Goal: Transaction & Acquisition: Download file/media

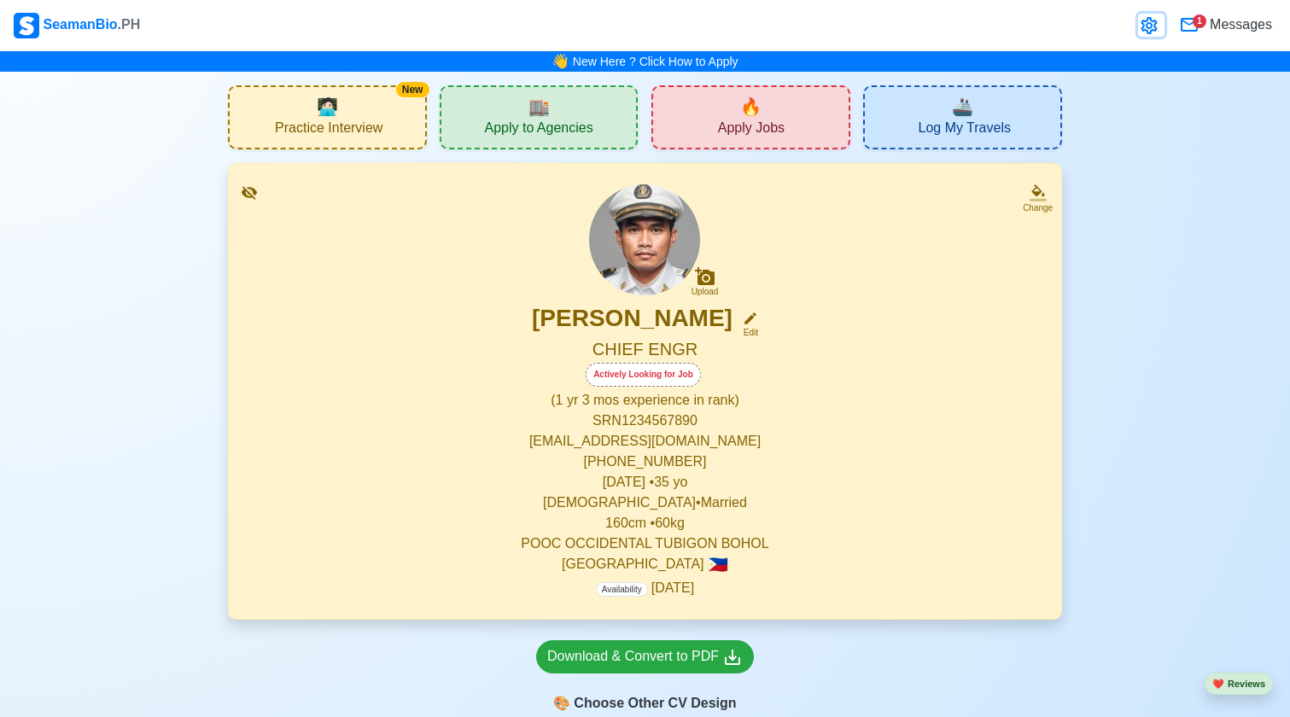
click at [1153, 18] on icon at bounding box center [1149, 25] width 20 height 20
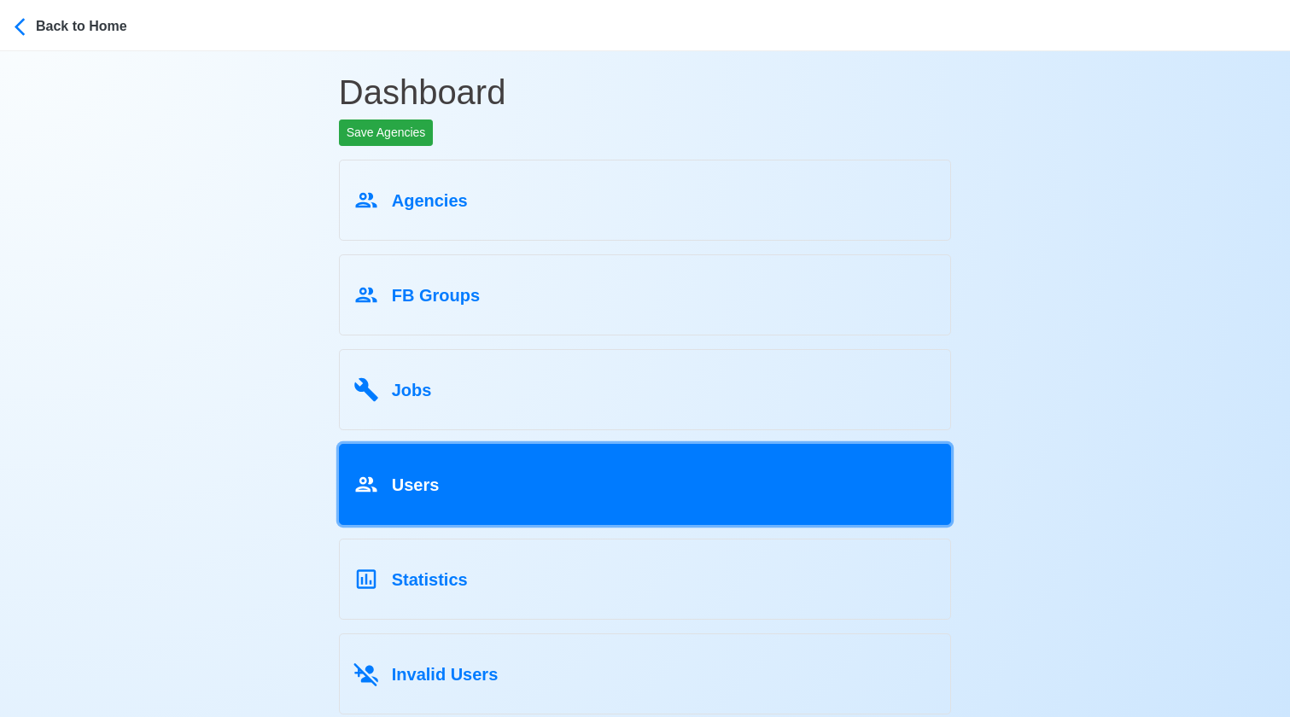
click at [450, 518] on link "Users" at bounding box center [645, 484] width 613 height 81
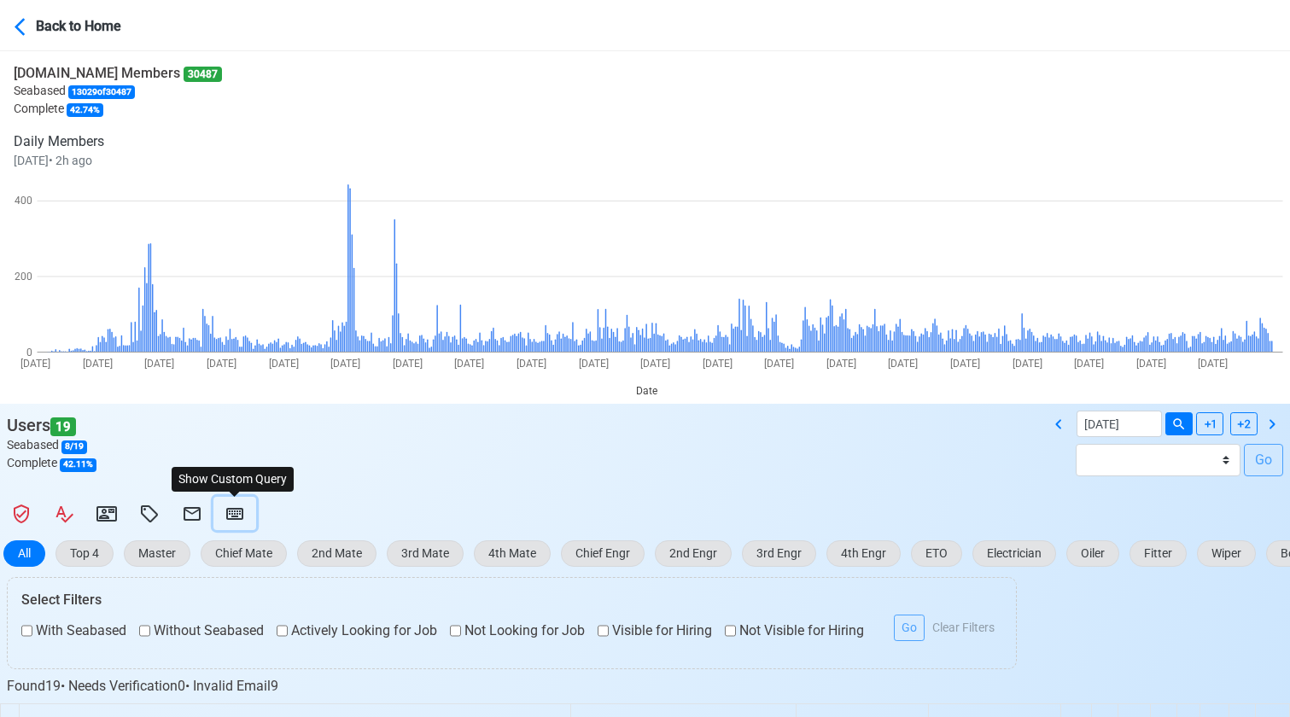
click at [245, 518] on button at bounding box center [235, 513] width 43 height 33
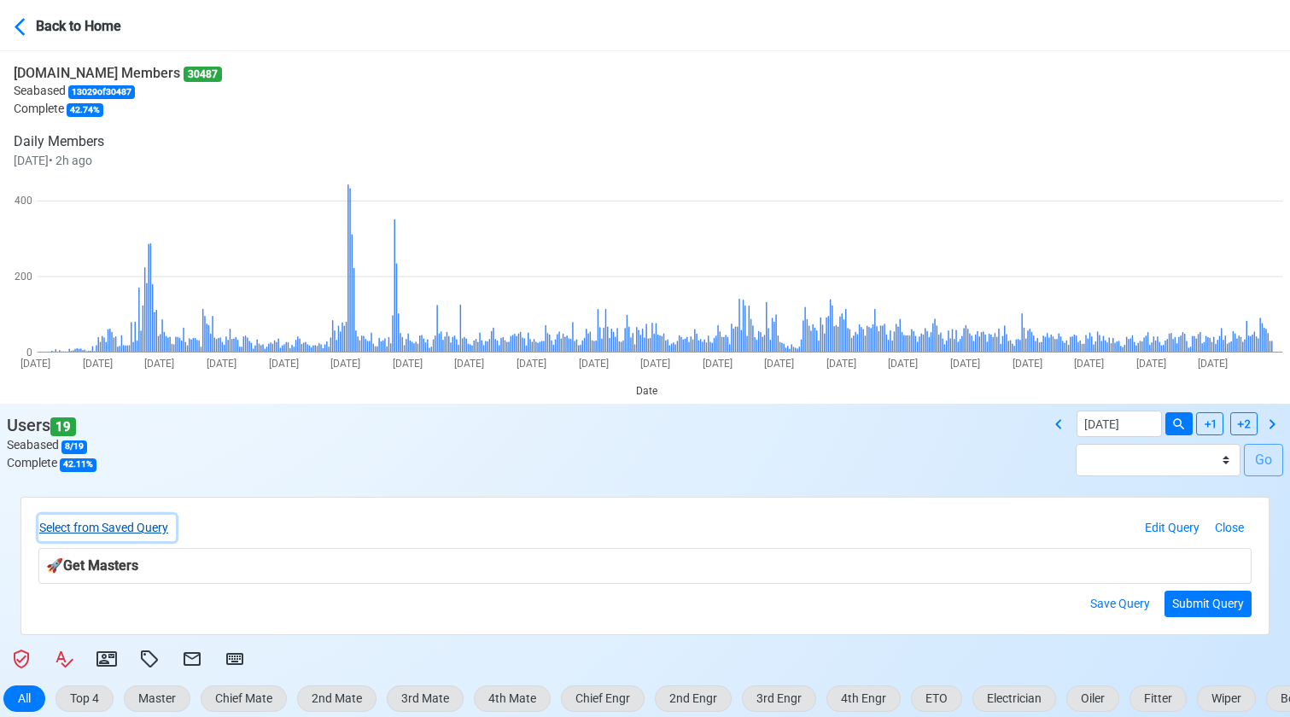
click at [120, 536] on button "Select from Saved Query" at bounding box center [107, 528] width 138 height 26
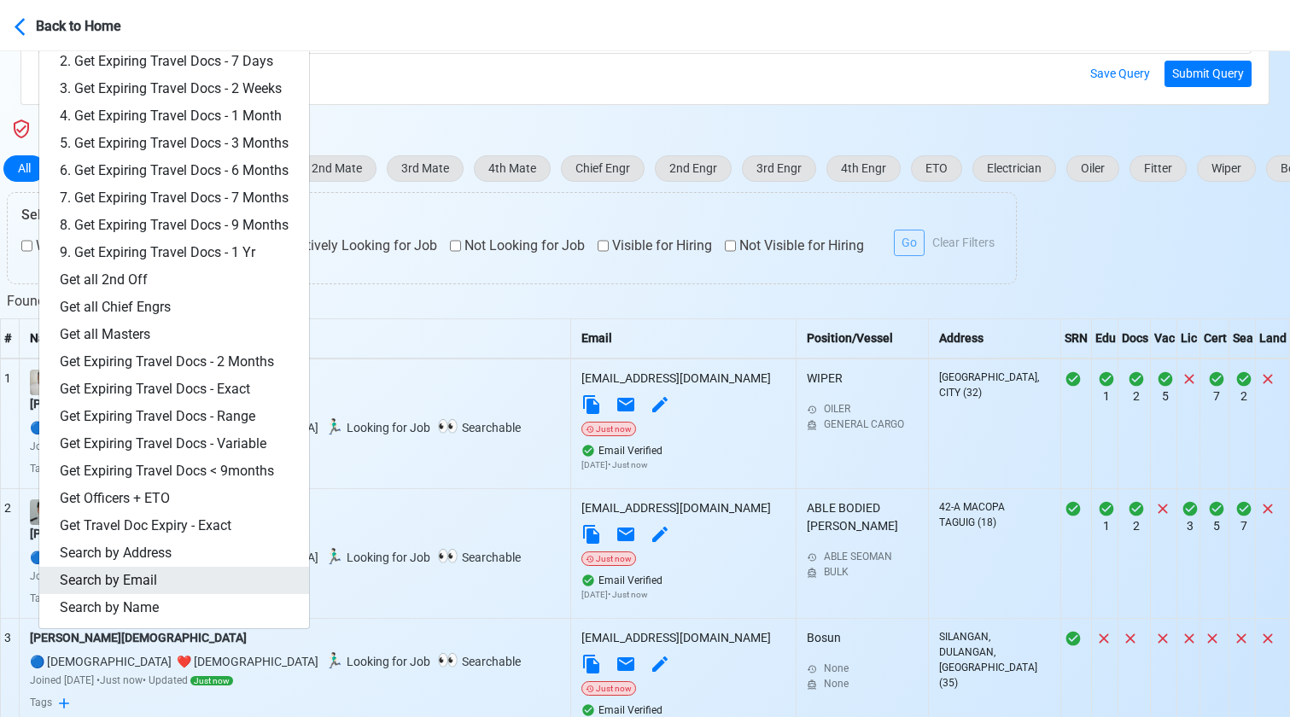
click at [114, 578] on link "Search by Email" at bounding box center [174, 580] width 270 height 27
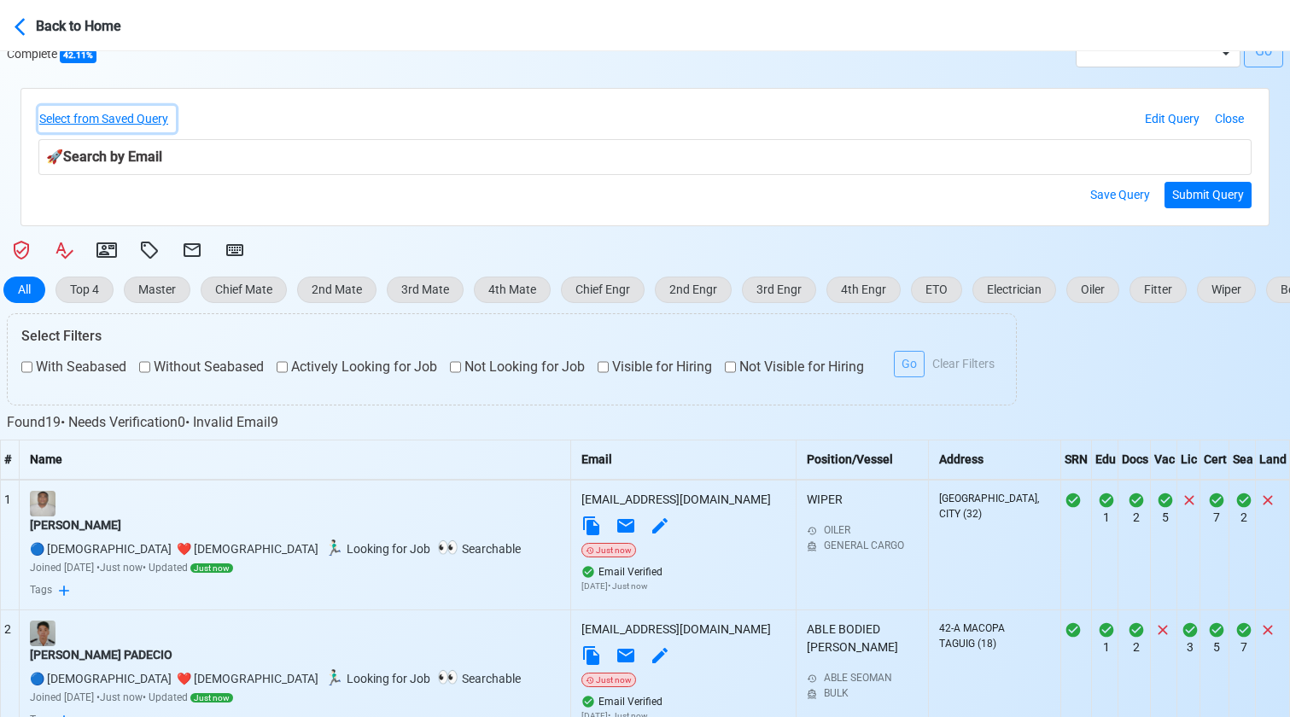
scroll to position [404, 0]
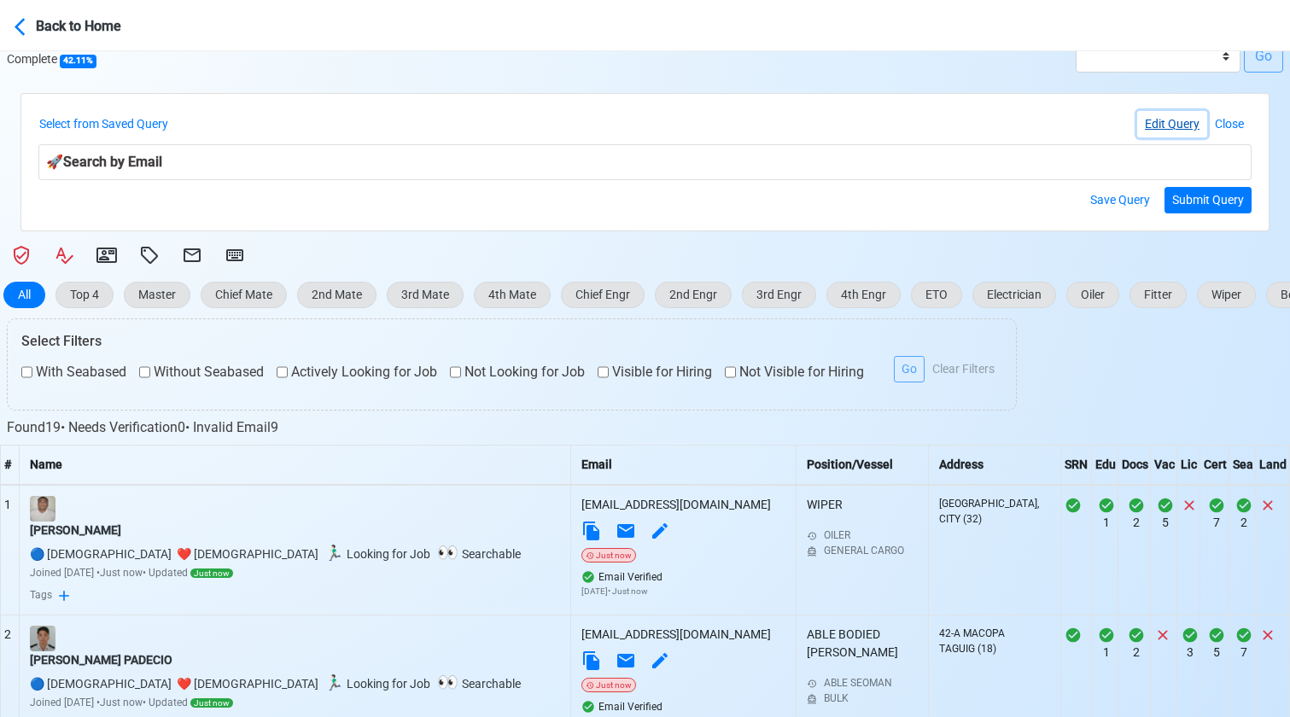
click at [1151, 125] on button "Edit Query" at bounding box center [1173, 124] width 70 height 26
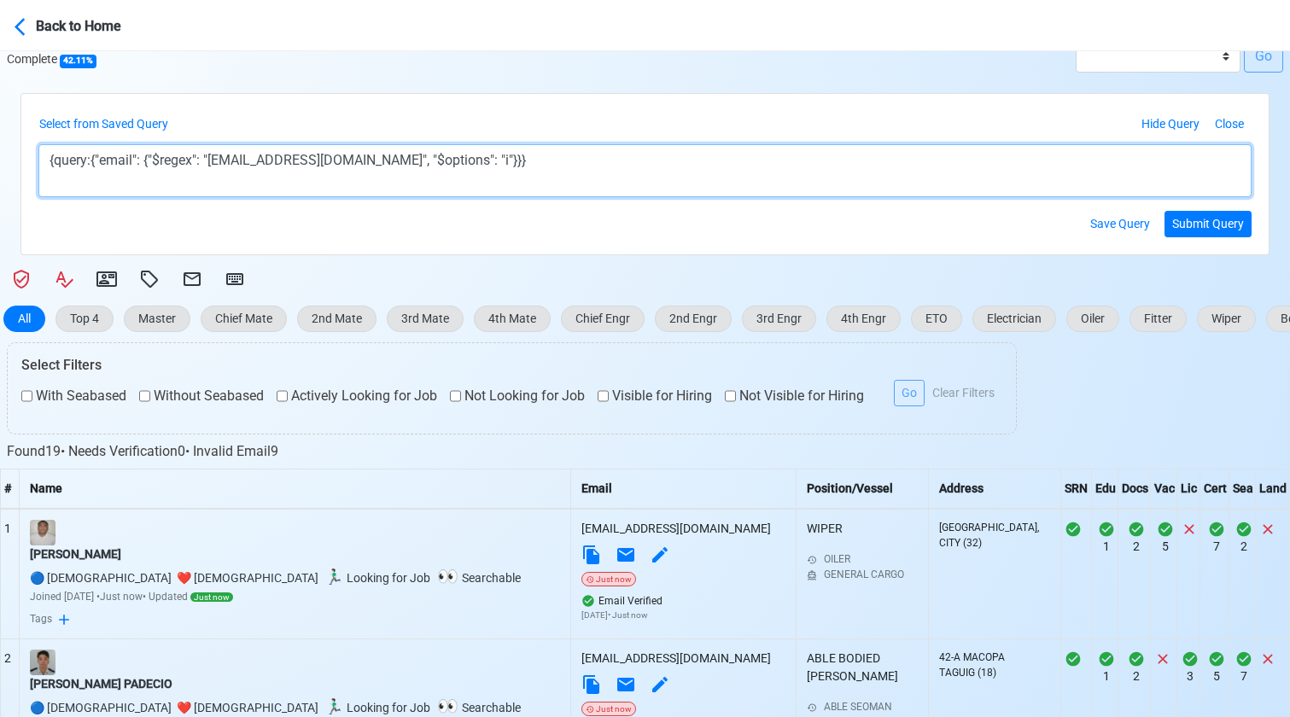
drag, startPoint x: 223, startPoint y: 162, endPoint x: 381, endPoint y: 166, distance: 158.0
click at [381, 166] on textarea "{query:{"email": {"$regex": "[EMAIL_ADDRESS][DOMAIN_NAME]", "$options": "i"}}}" at bounding box center [645, 170] width 1214 height 53
paste textarea "aoshutiu"
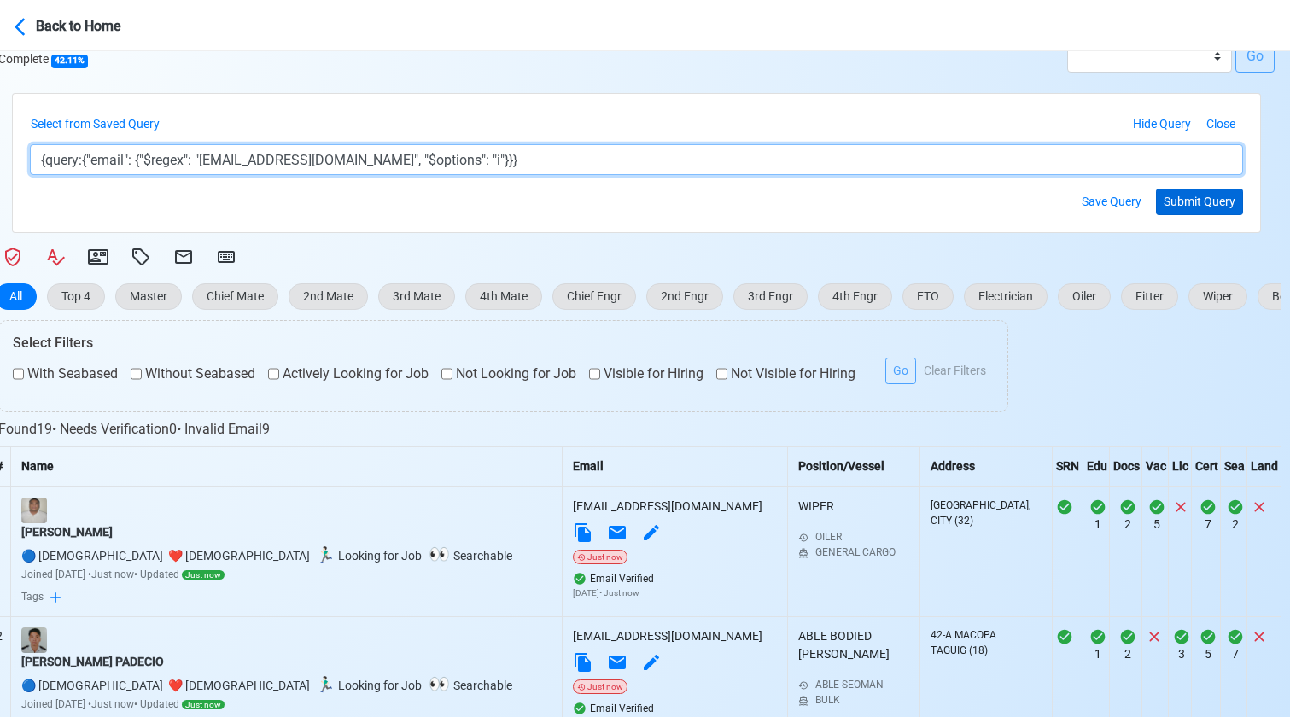
type textarea "{query:{"email": {"$regex": "[EMAIL_ADDRESS][DOMAIN_NAME]", "$options": "i"}}}"
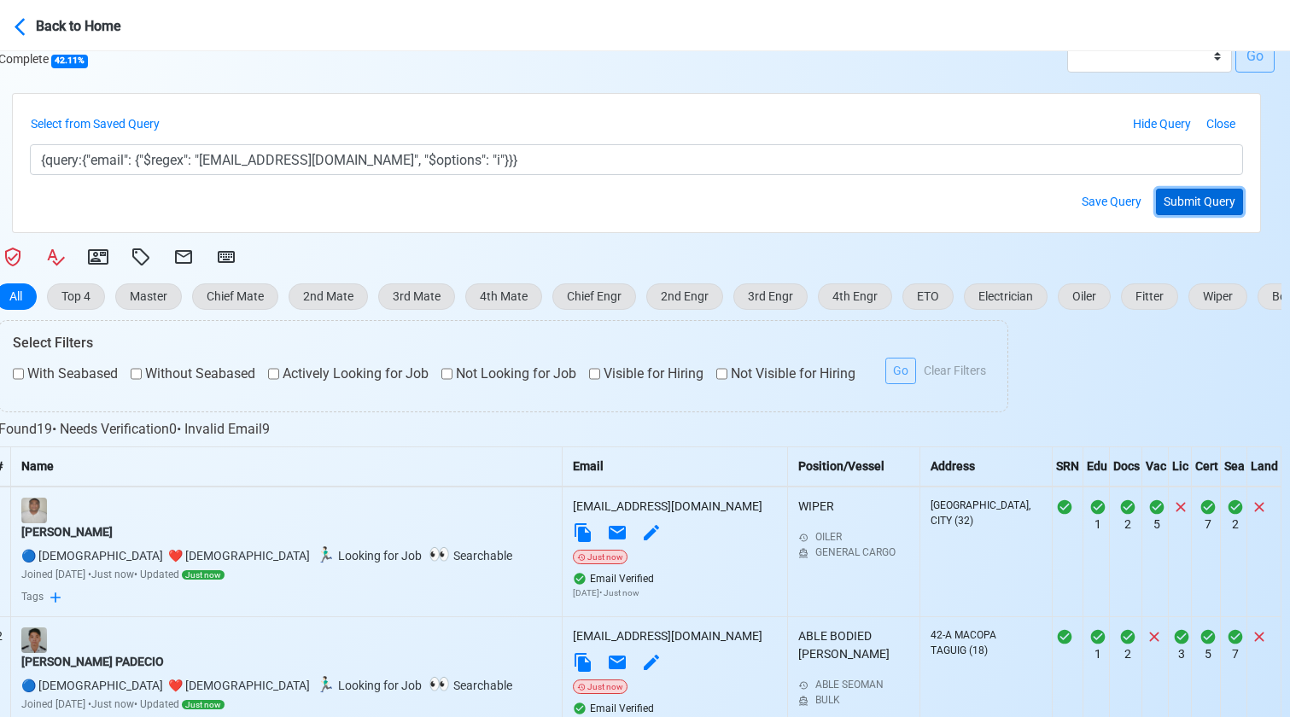
scroll to position [403, 5]
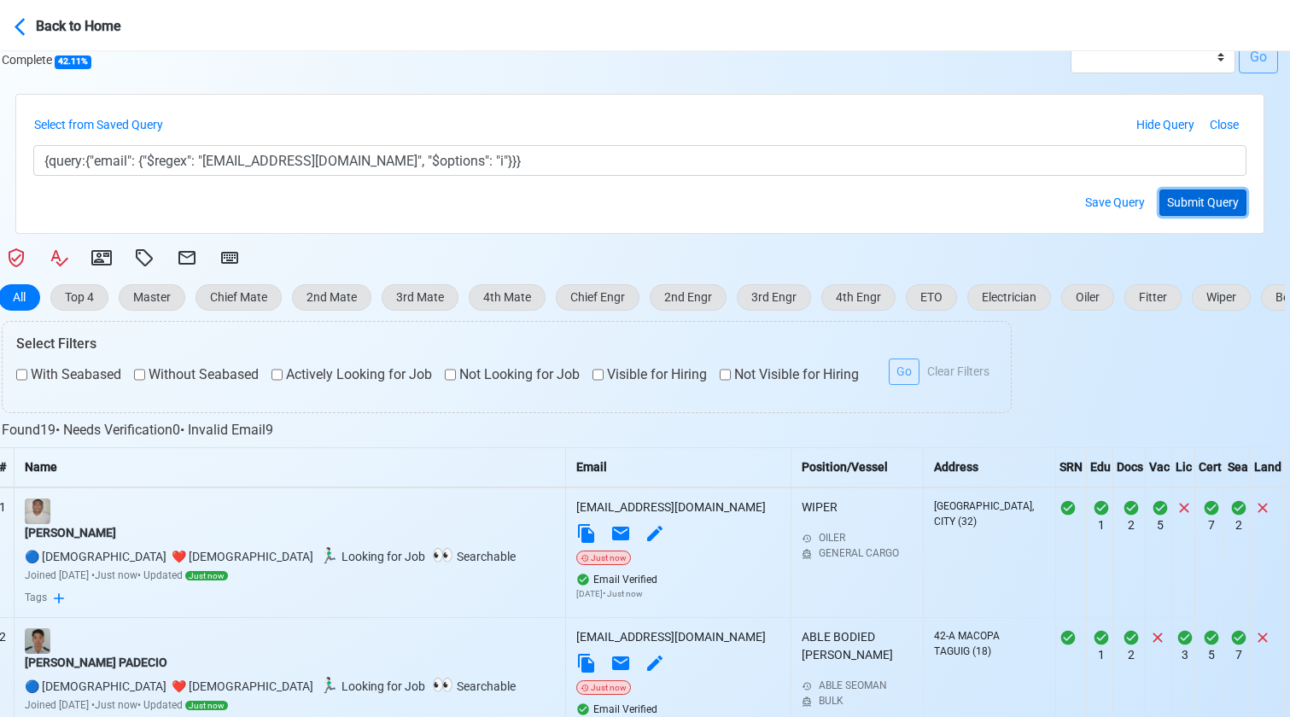
click at [1190, 201] on button "Submit Query" at bounding box center [1203, 203] width 87 height 26
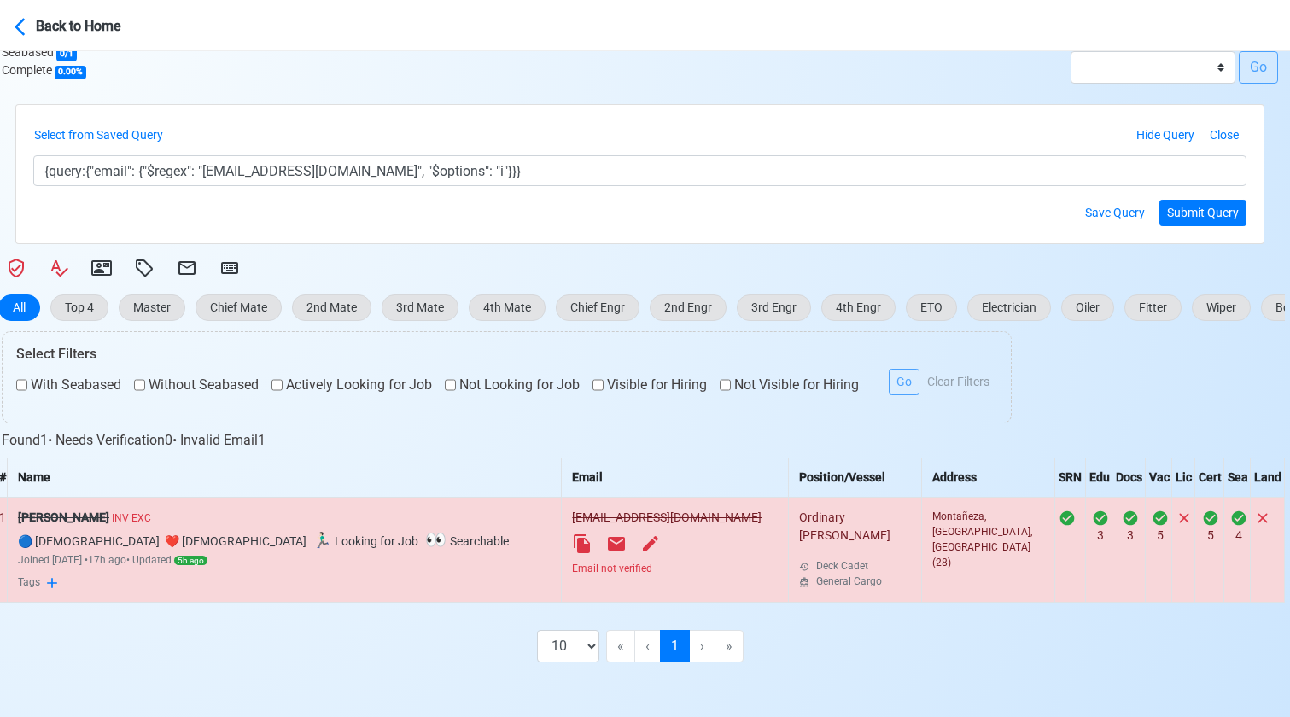
scroll to position [394, 5]
click at [84, 521] on s "[PERSON_NAME]" at bounding box center [63, 518] width 91 height 14
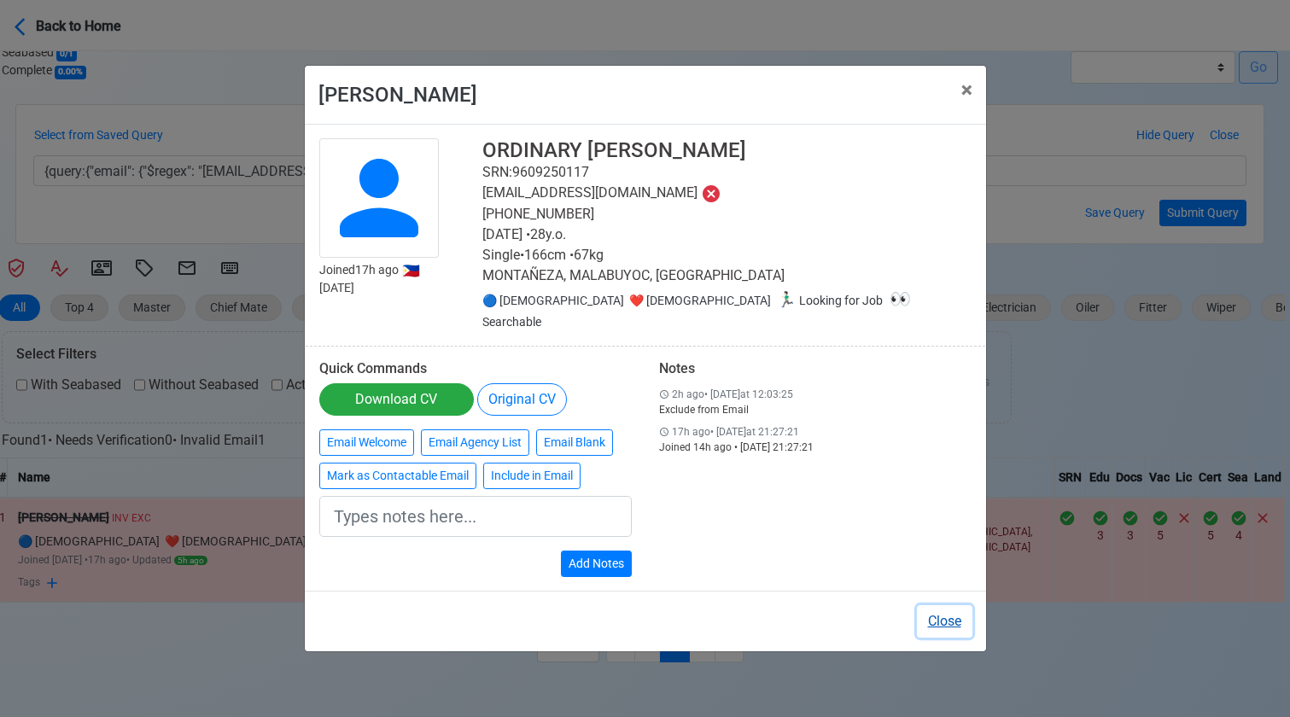
click at [942, 612] on button "Close" at bounding box center [945, 622] width 56 height 32
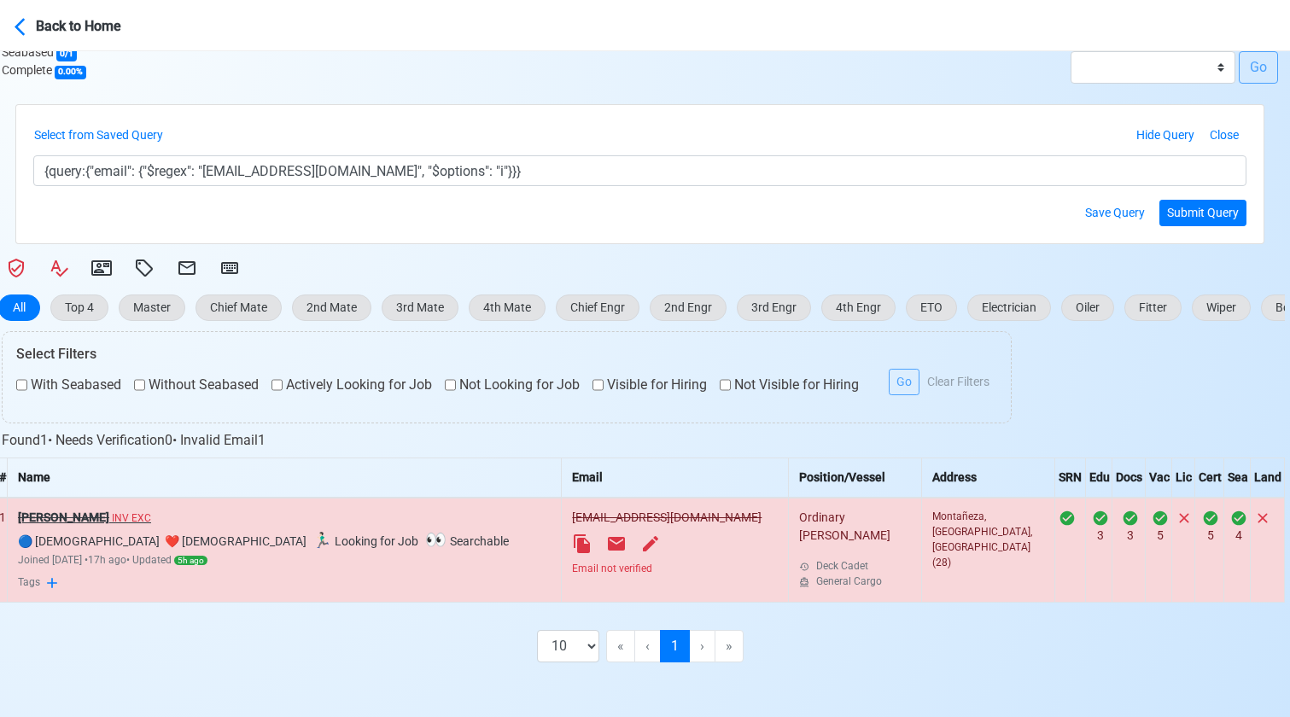
click at [50, 512] on s "[PERSON_NAME]" at bounding box center [63, 518] width 91 height 14
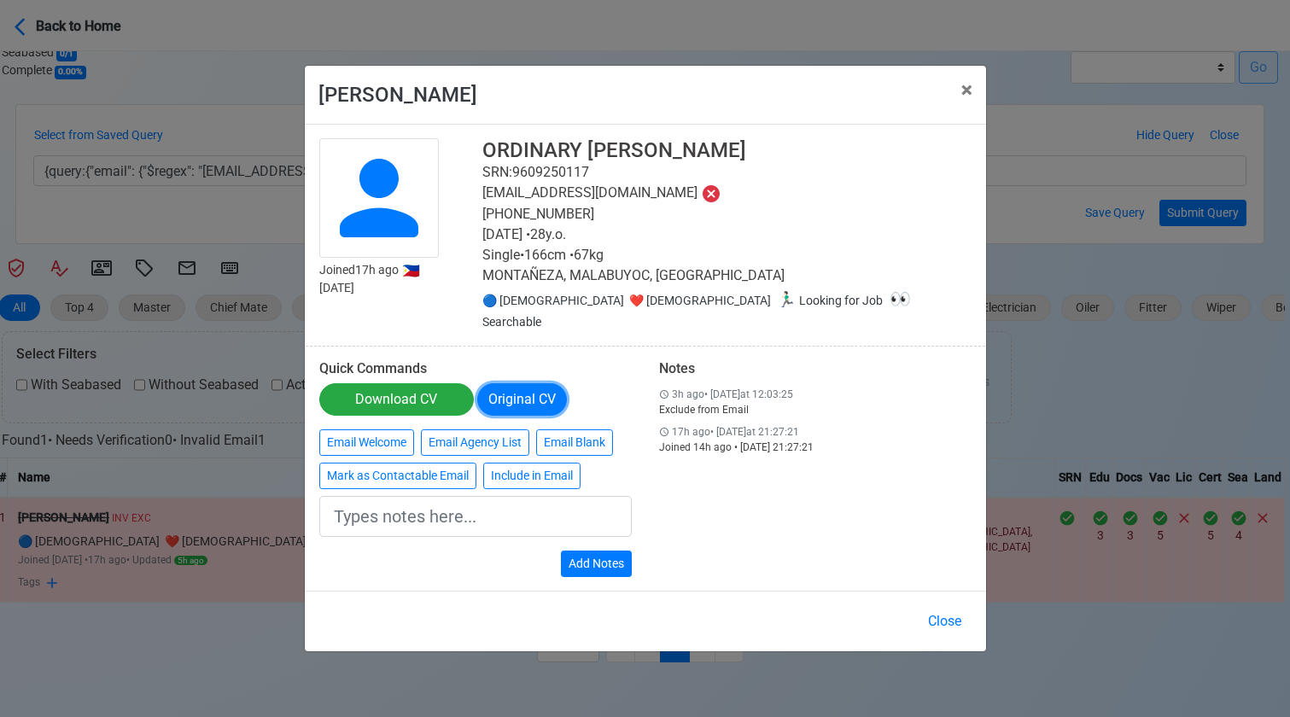
click at [521, 395] on button "Original CV" at bounding box center [522, 399] width 90 height 32
click at [408, 383] on link "Download CV" at bounding box center [396, 399] width 155 height 32
